Goal: Task Accomplishment & Management: Manage account settings

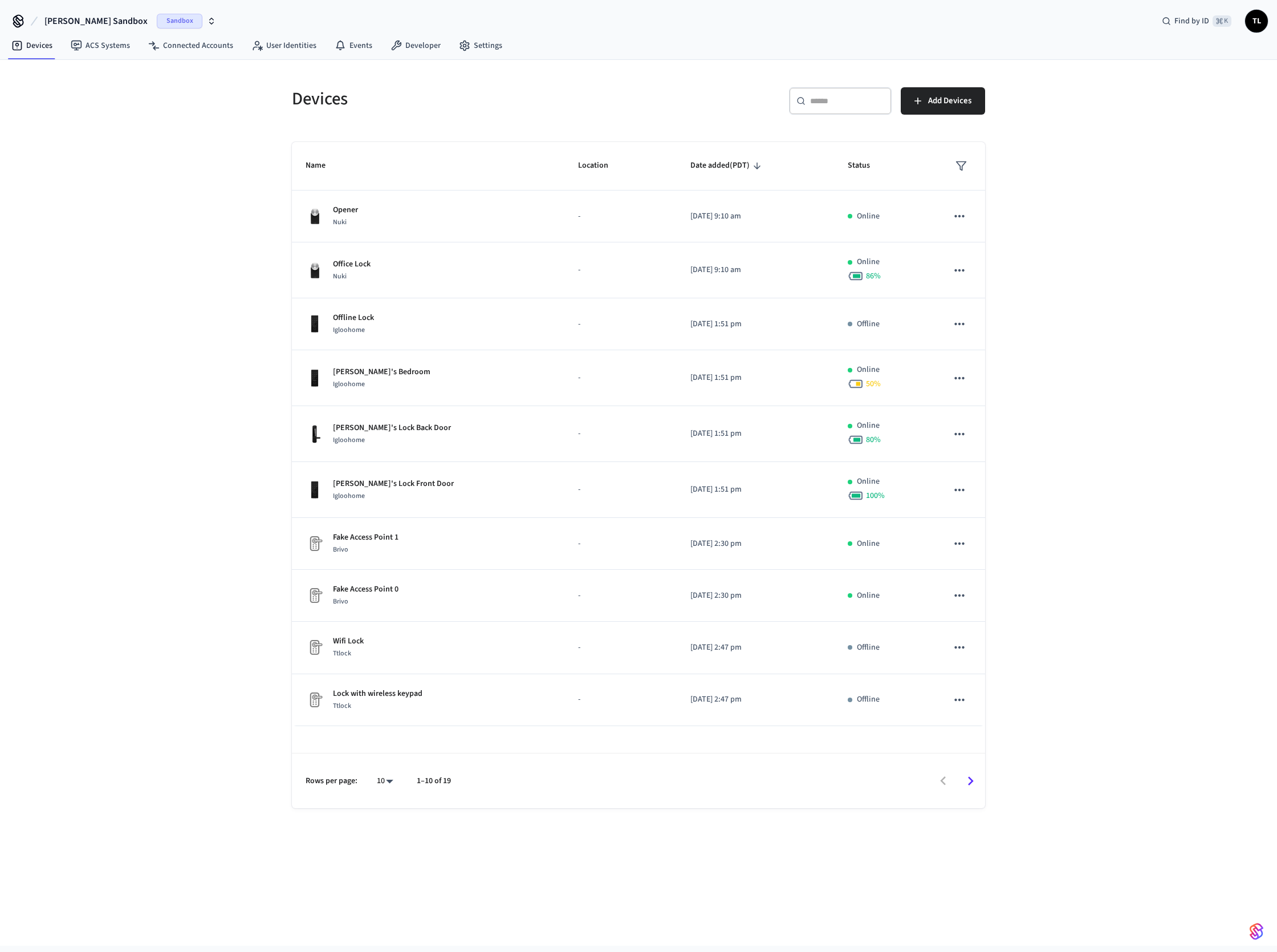
click at [157, 24] on span "Sandbox" at bounding box center [180, 21] width 45 height 15
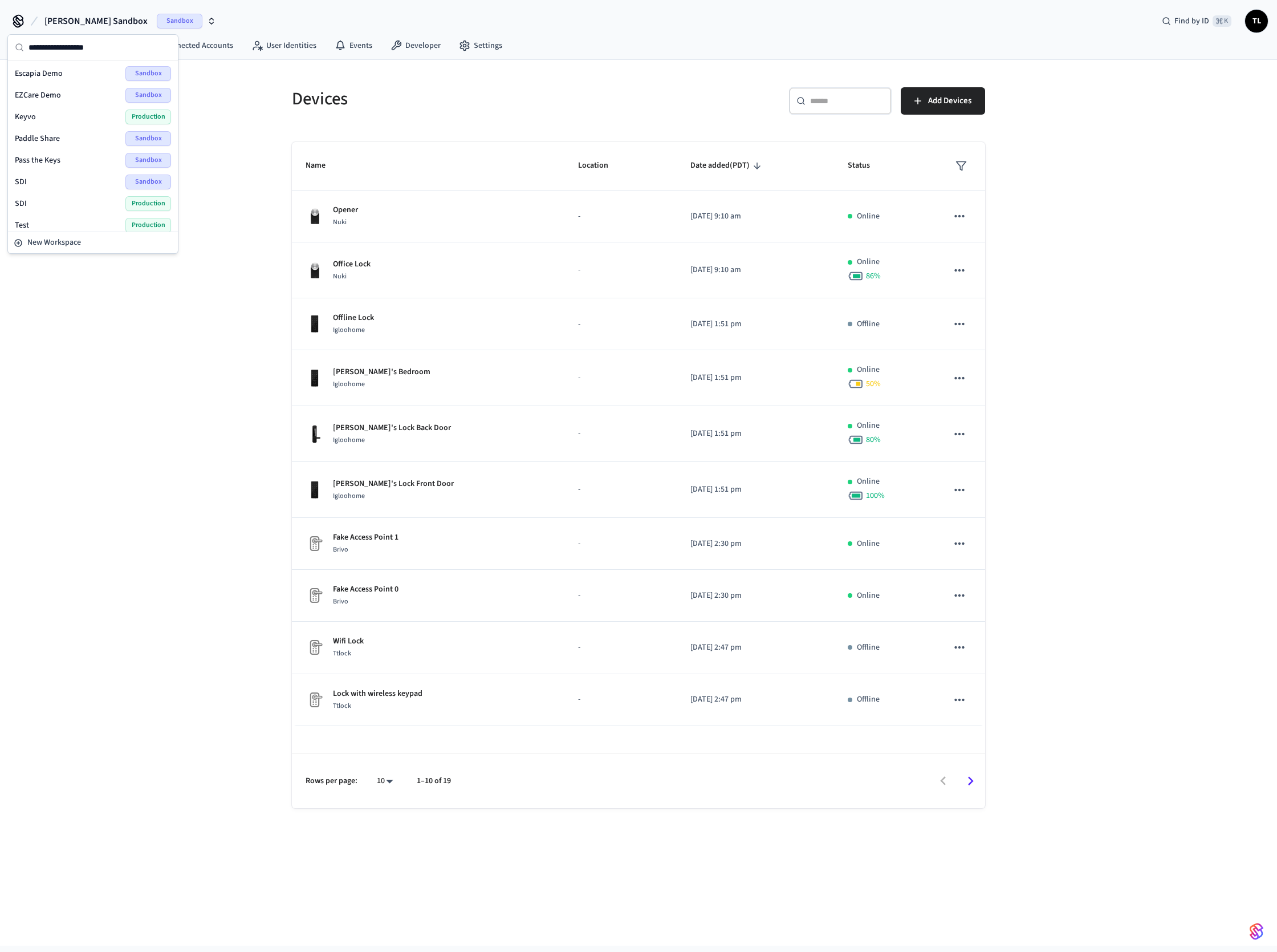
click at [78, 208] on div "SDI Production" at bounding box center [93, 203] width 156 height 15
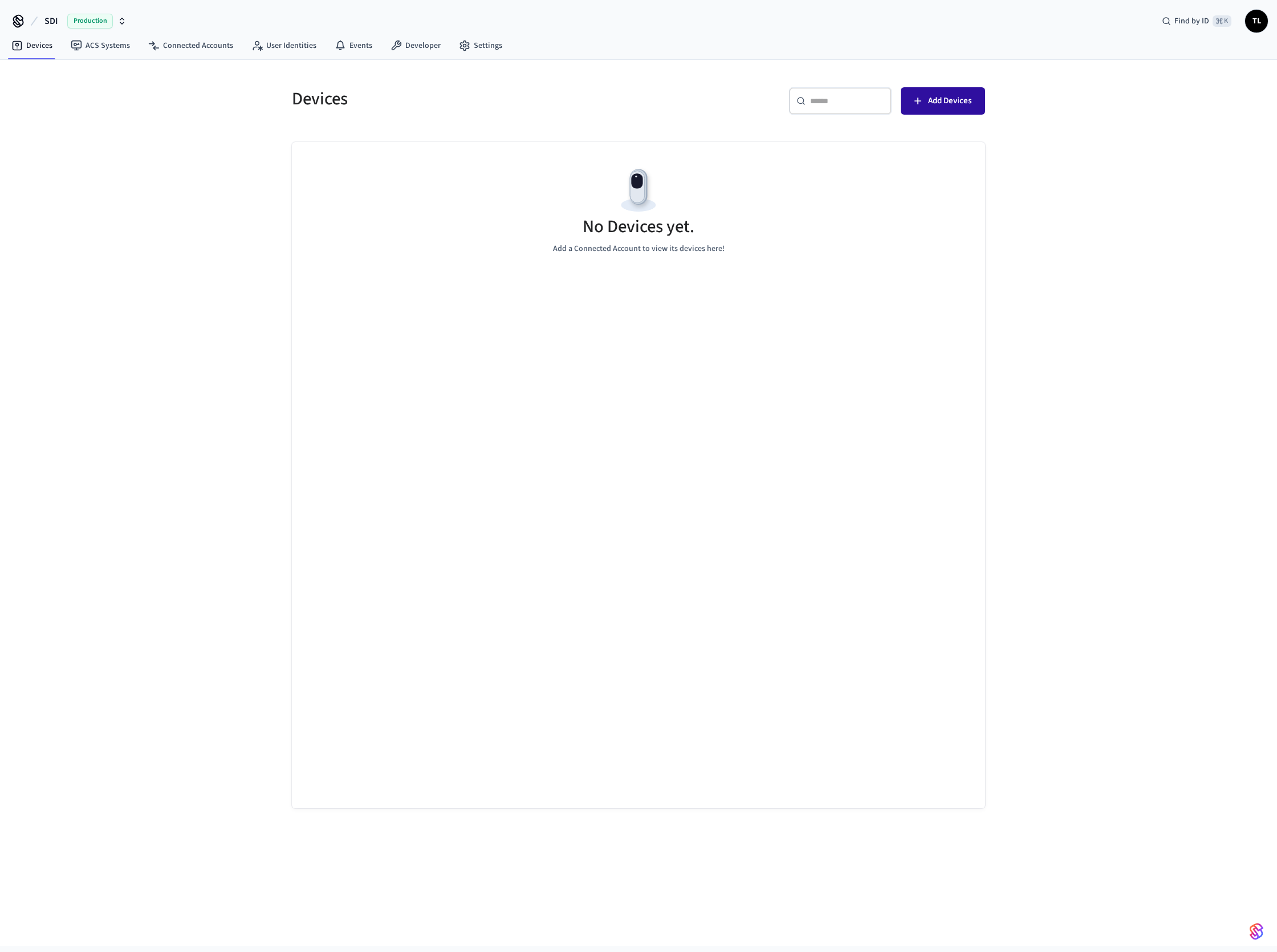
click at [929, 102] on span "Add Devices" at bounding box center [950, 101] width 43 height 15
click at [479, 47] on link "Settings" at bounding box center [480, 45] width 61 height 21
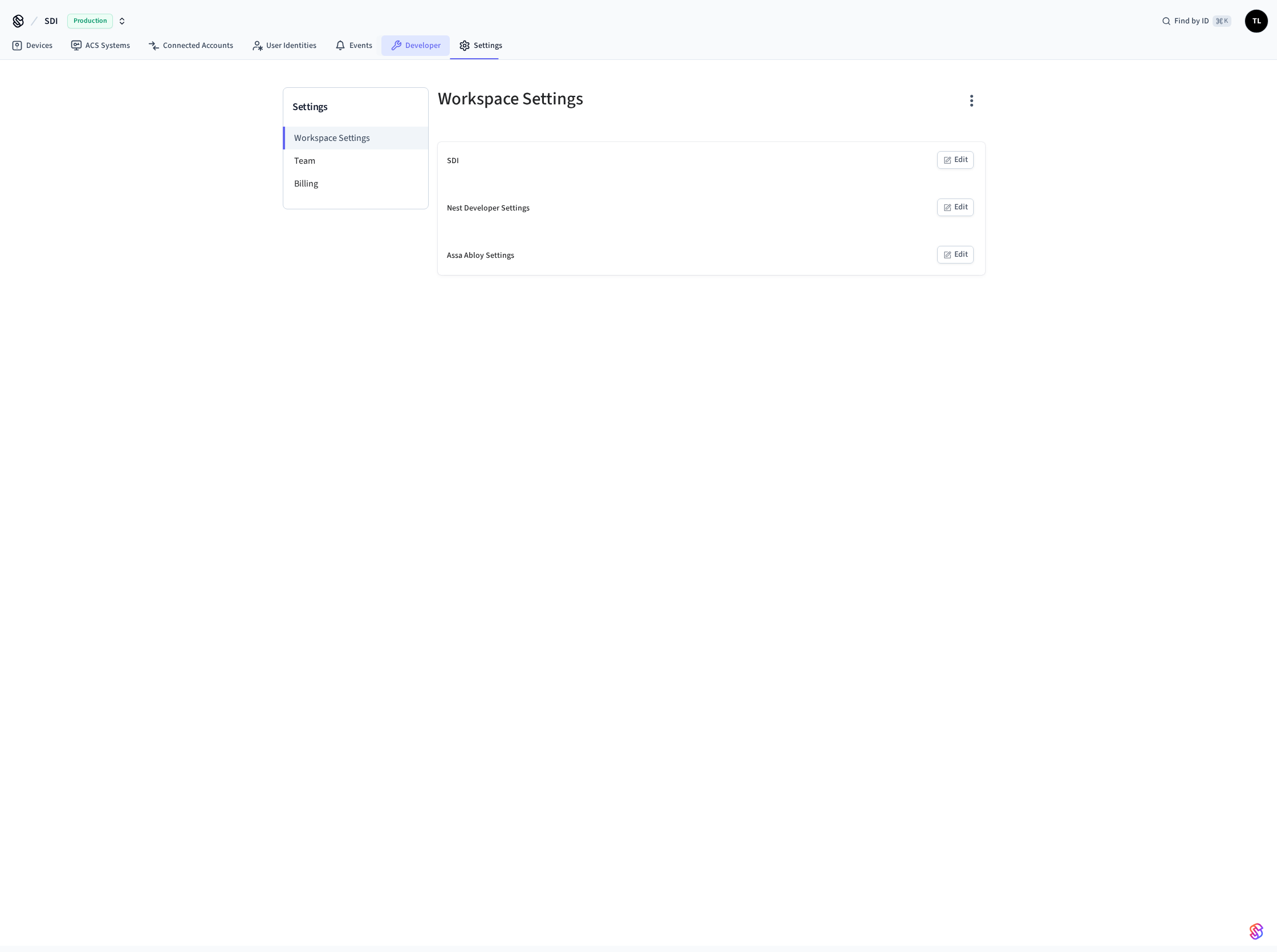
click at [399, 52] on link "Developer" at bounding box center [416, 45] width 68 height 21
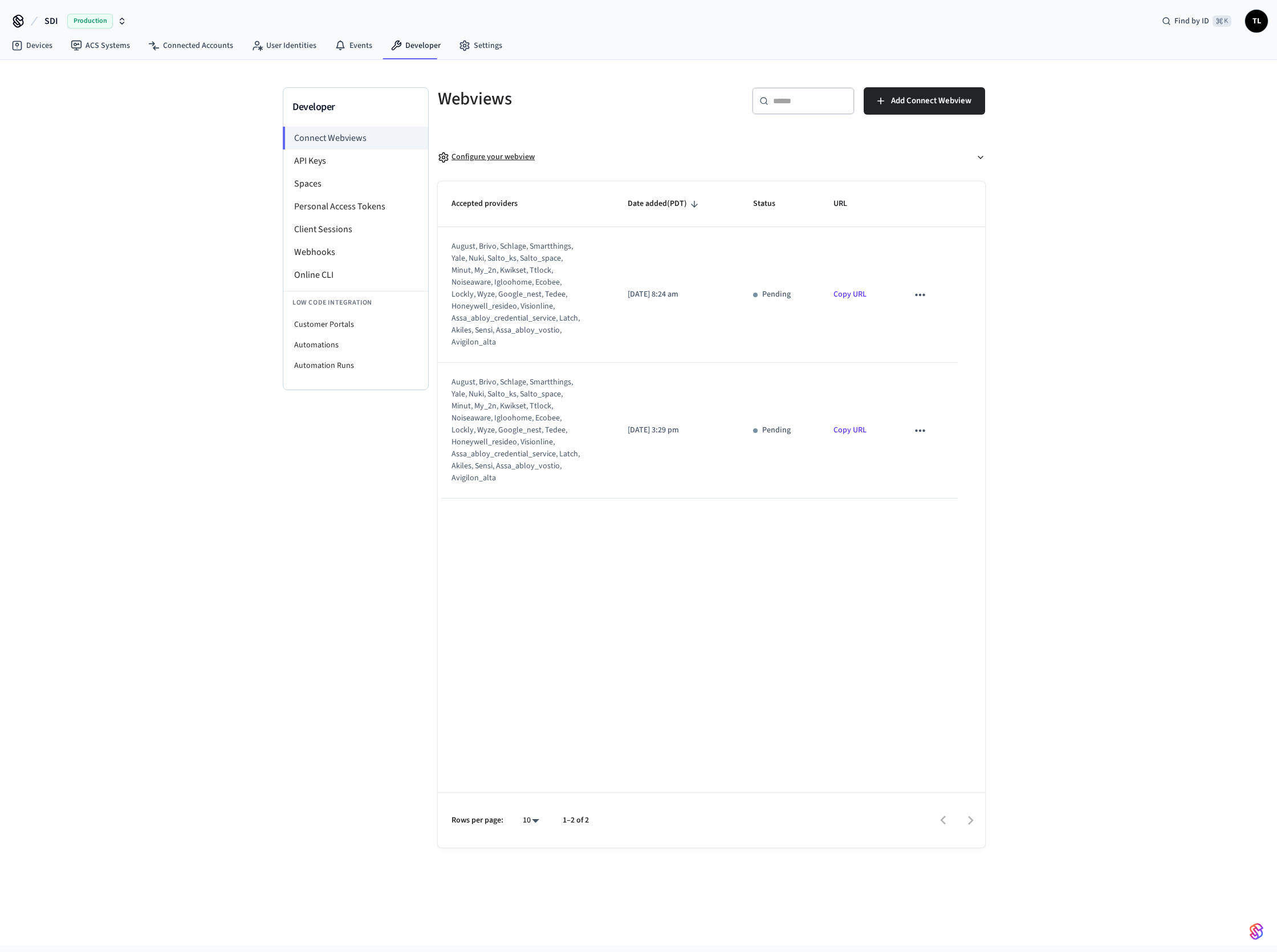
click at [515, 154] on div "Configure your webview" at bounding box center [486, 157] width 97 height 12
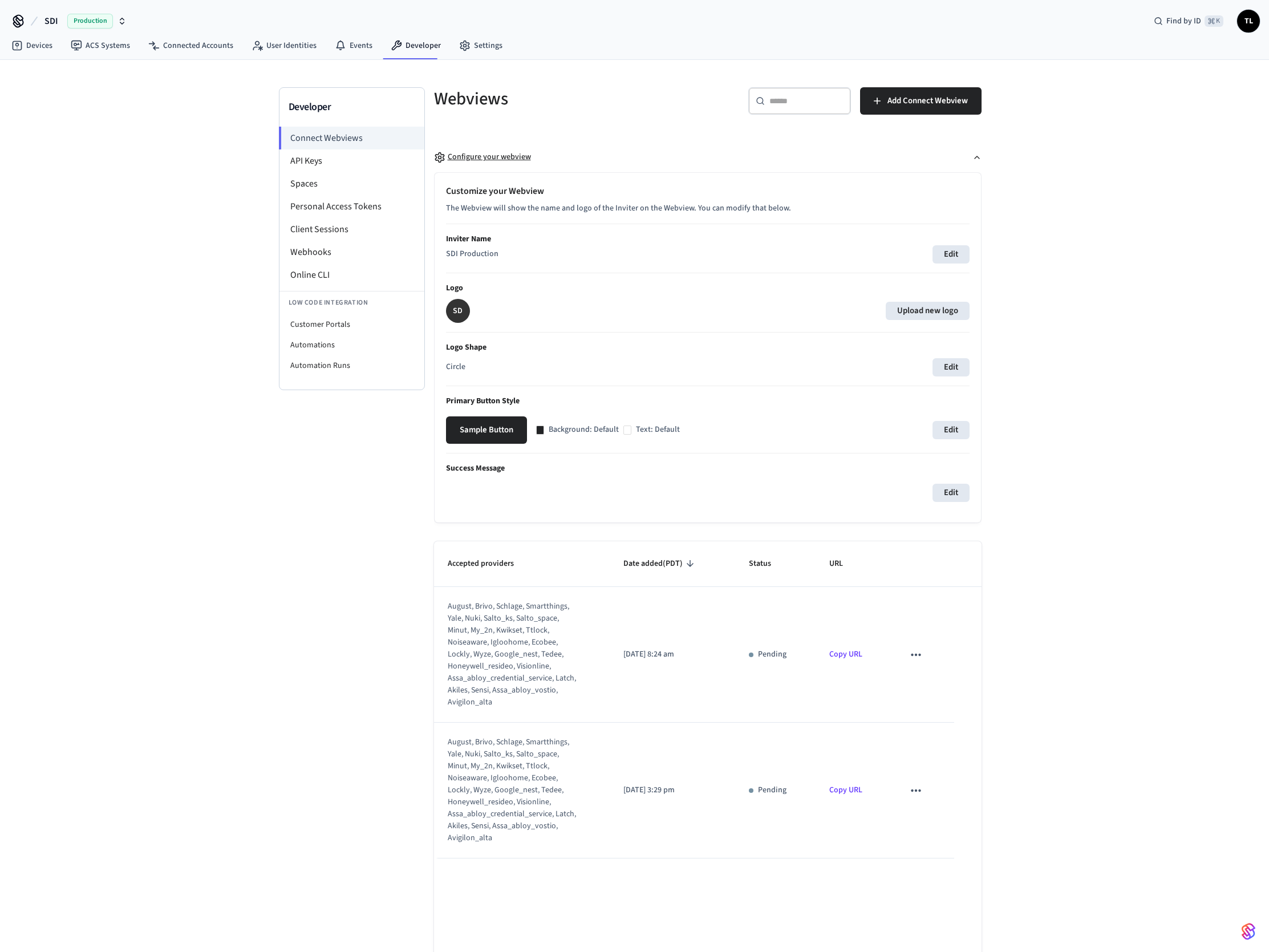
click at [513, 159] on div "Configure your webview" at bounding box center [482, 157] width 97 height 12
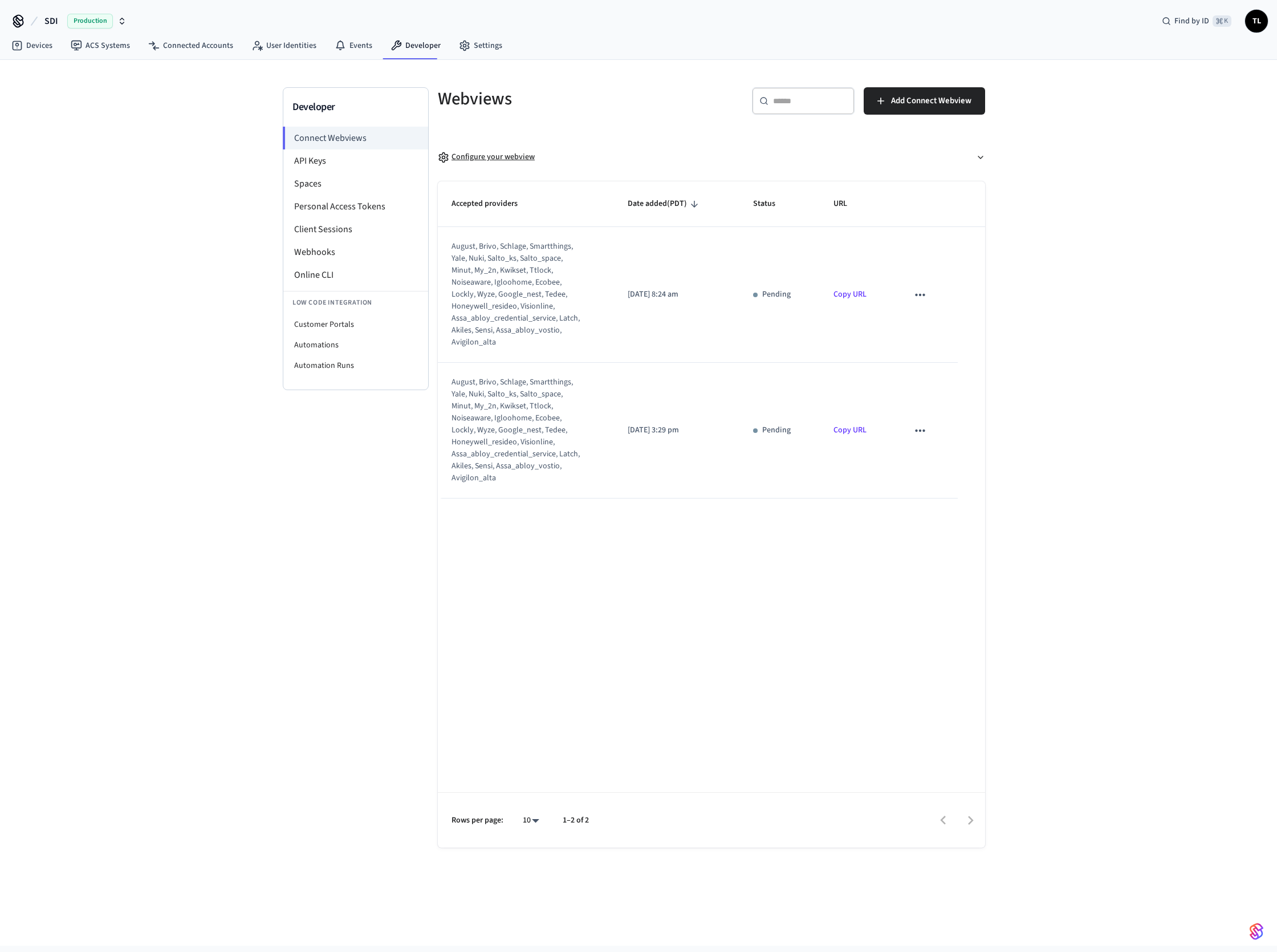
click at [513, 159] on div "Configure your webview" at bounding box center [486, 157] width 97 height 12
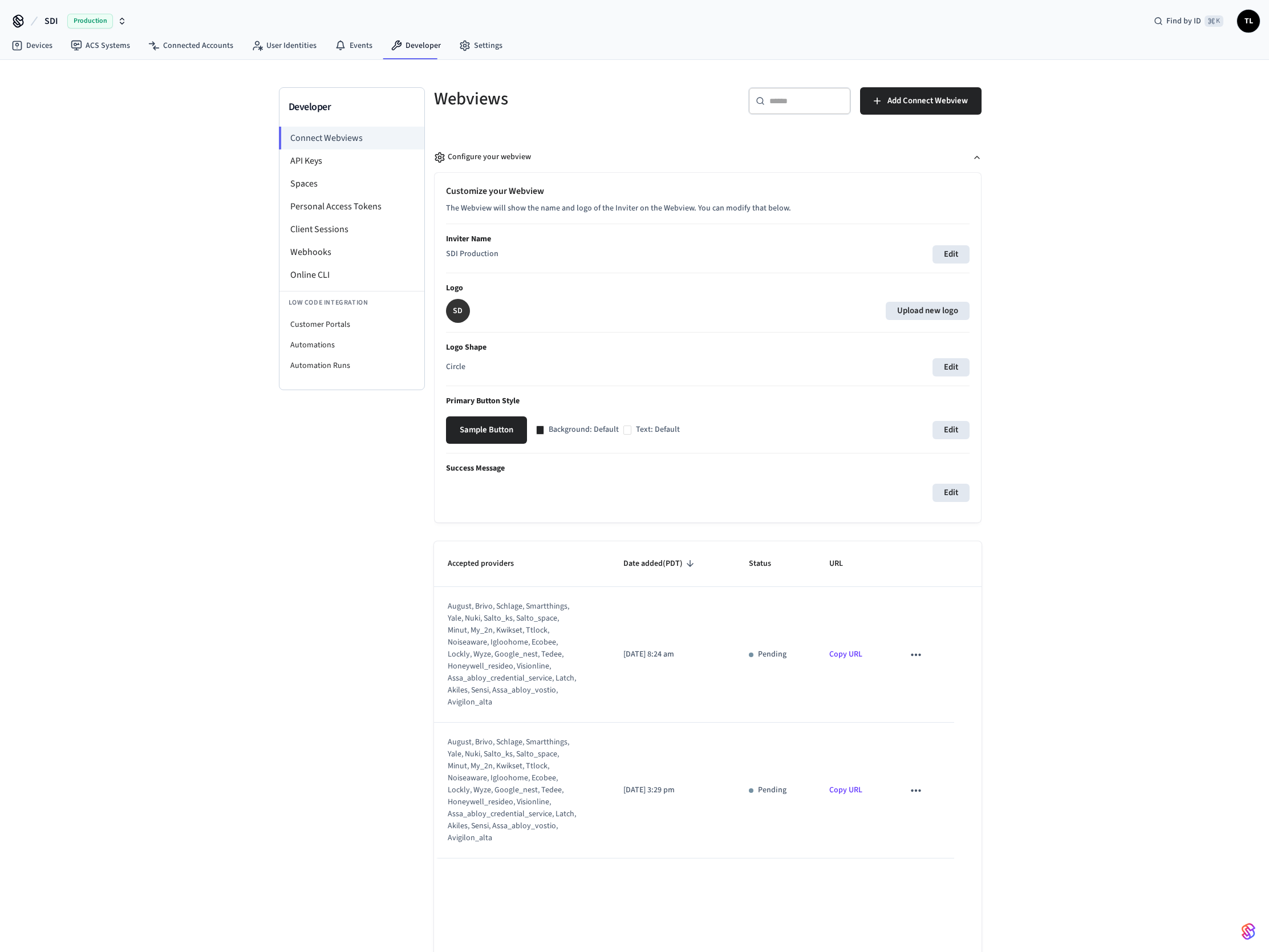
click at [913, 651] on icon "sticky table" at bounding box center [916, 655] width 15 height 15
click at [913, 654] on div at bounding box center [638, 476] width 1278 height 952
click at [1142, 538] on div "Developer Connect Webviews API Keys Spaces Personal Access Tokens Client Sessio…" at bounding box center [634, 633] width 1269 height 1148
